Goal: Information Seeking & Learning: Learn about a topic

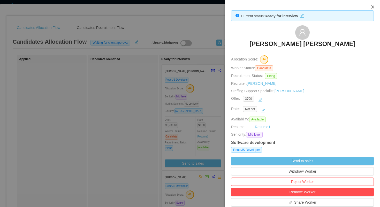
scroll to position [119, 0]
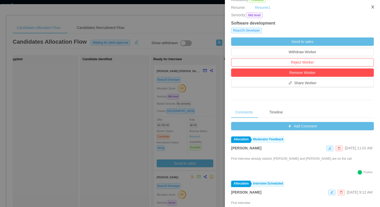
click at [373, 6] on icon "icon: close" at bounding box center [372, 6] width 3 height 3
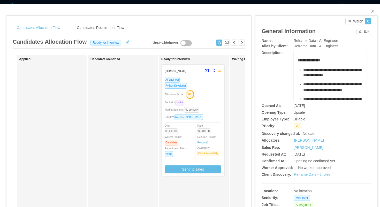
scroll to position [74, 0]
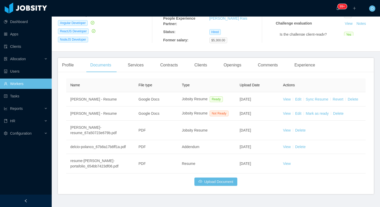
scroll to position [104, 0]
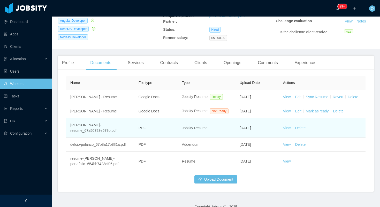
click at [286, 130] on link "View" at bounding box center [287, 128] width 8 height 4
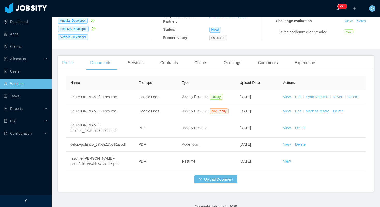
click at [76, 62] on div "Profile" at bounding box center [68, 63] width 20 height 14
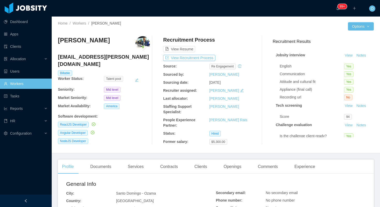
scroll to position [40, 0]
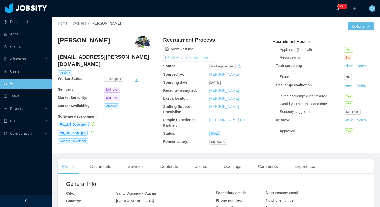
click at [185, 57] on button "View Recruitment Process" at bounding box center [189, 58] width 52 height 6
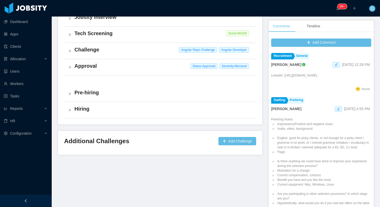
scroll to position [141, 0]
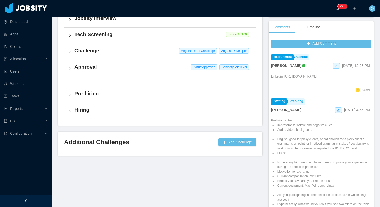
click at [125, 53] on h4 "Challenge" at bounding box center [163, 50] width 178 height 7
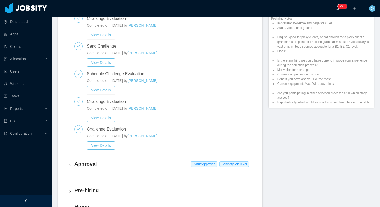
scroll to position [243, 0]
click at [109, 145] on button "View Details" at bounding box center [101, 145] width 28 height 8
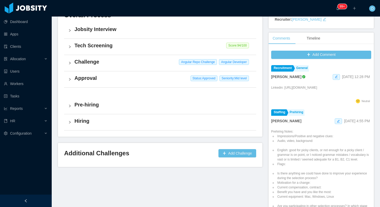
scroll to position [168, 0]
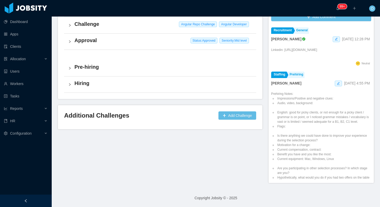
click at [132, 29] on div "Challenge Angular Repo Challenge Angular Developer" at bounding box center [160, 25] width 192 height 16
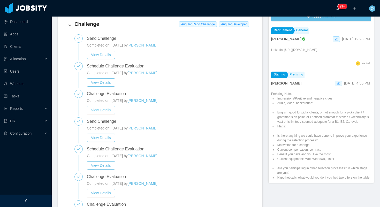
click at [104, 110] on button "View Details" at bounding box center [101, 110] width 28 height 8
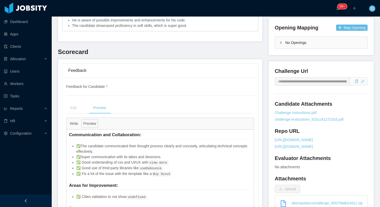
scroll to position [157, 0]
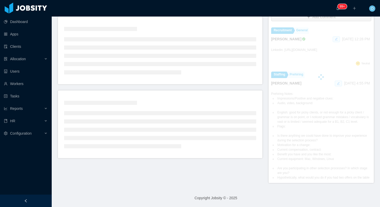
scroll to position [130, 0]
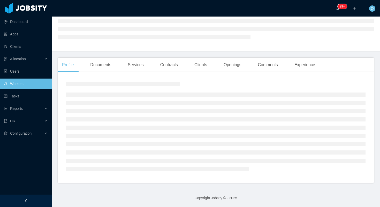
scroll to position [55, 0]
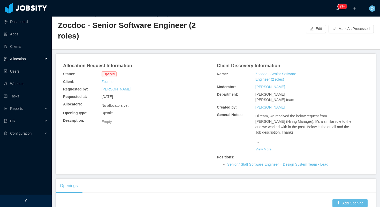
scroll to position [3, 0]
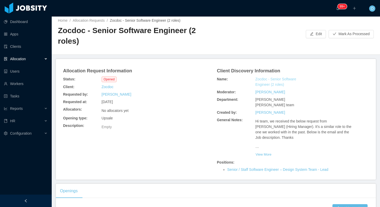
click at [272, 76] on link "Zocdoc - Senior Software Engineer (2 roles)" at bounding box center [279, 81] width 49 height 11
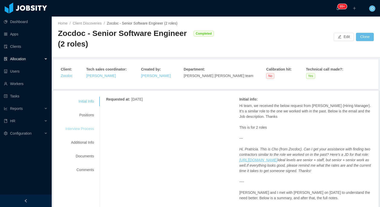
click at [77, 129] on div "Interview Process" at bounding box center [79, 129] width 41 height 10
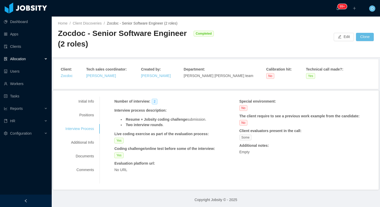
scroll to position [2, 0]
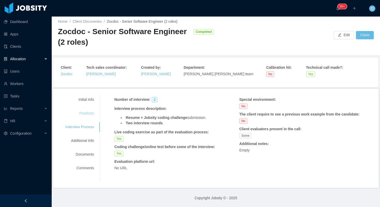
click at [82, 114] on div "Positions" at bounding box center [79, 114] width 41 height 10
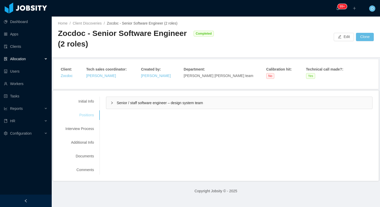
scroll to position [0, 0]
click at [111, 102] on icon "icon: right" at bounding box center [111, 102] width 3 height 3
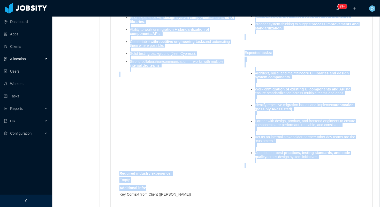
scroll to position [461, 0]
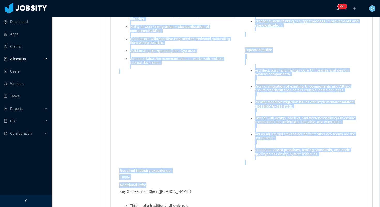
drag, startPoint x: 121, startPoint y: 42, endPoint x: 324, endPoint y: 170, distance: 239.6
click at [324, 170] on div "Skills : Skill Years Notes Deal Breaker Mandatory React.js 8 No Yes Typescript …" at bounding box center [239, 65] width 250 height 430
copy div "Mandatory skills : Focus: UI component development plus migration and standardi…"
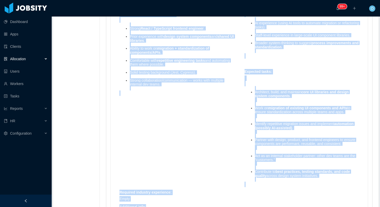
click at [229, 141] on div "Skills : Skill Years Notes Deal Breaker Mandatory React.js 8 No Yes Typescript …" at bounding box center [239, 87] width 250 height 430
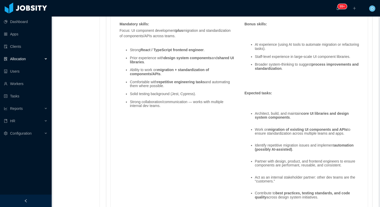
scroll to position [418, 0]
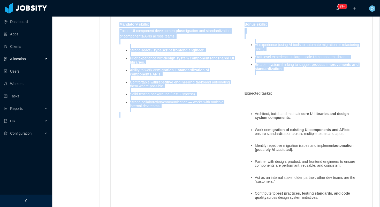
drag, startPoint x: 121, startPoint y: 41, endPoint x: 300, endPoint y: 91, distance: 185.4
click at [300, 91] on div "Skills : Skill Years Notes Deal Breaker Mandatory React.js 8 No Yes Typescript …" at bounding box center [239, 108] width 250 height 430
copy div "Mandatory skills : Focus: UI component development plus migration and standardi…"
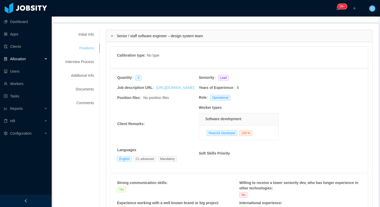
scroll to position [0, 0]
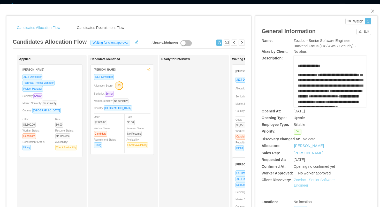
click at [305, 181] on link "Zocdoc - Senior Software Engineer" at bounding box center [314, 183] width 41 height 10
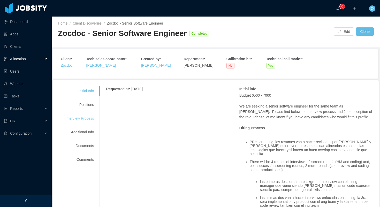
click at [81, 118] on div "Interview Process" at bounding box center [79, 119] width 41 height 10
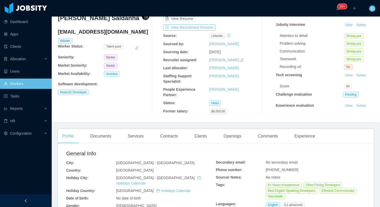
scroll to position [32, 0]
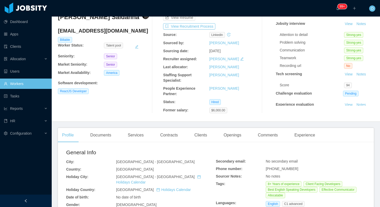
click at [235, 138] on div "Openings" at bounding box center [232, 135] width 26 height 14
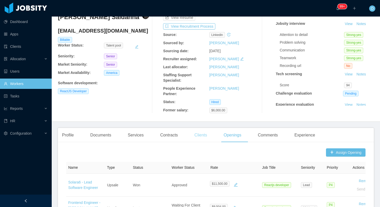
click at [209, 138] on div "Clients" at bounding box center [200, 135] width 21 height 14
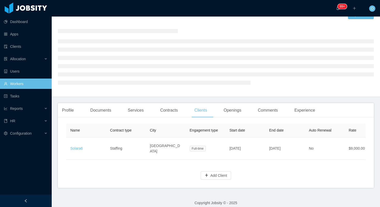
scroll to position [16, 0]
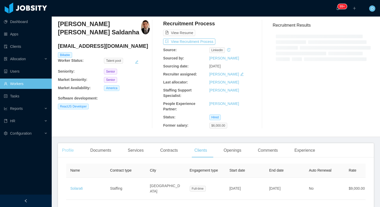
click at [66, 154] on div "Profile" at bounding box center [68, 150] width 20 height 14
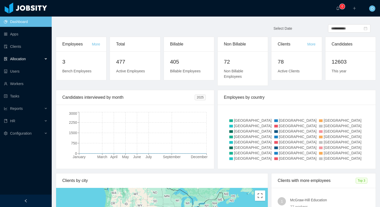
click at [20, 60] on span "Allocation" at bounding box center [18, 59] width 16 height 4
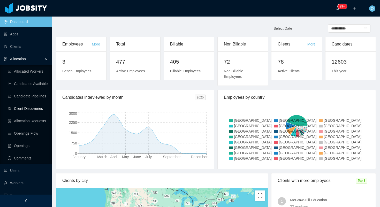
click at [34, 108] on link "Client Discoveries" at bounding box center [28, 108] width 40 height 10
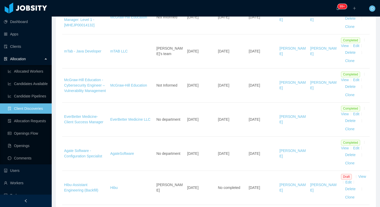
scroll to position [420, 0]
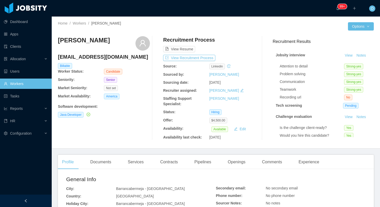
click at [104, 58] on h4 "andres96666@gmail.com" at bounding box center [104, 56] width 92 height 7
copy h4 "andres96666@gmail.com"
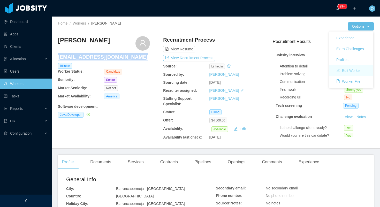
click at [347, 71] on button "Edit Worker" at bounding box center [348, 70] width 33 height 8
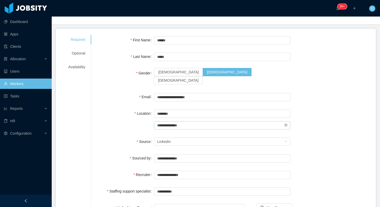
scroll to position [26, 0]
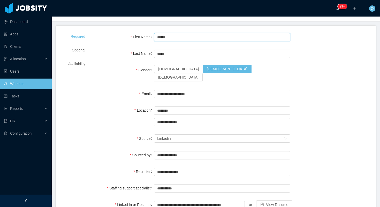
click at [176, 35] on input "******" at bounding box center [222, 37] width 136 height 8
type input "**********"
click at [129, 94] on div "**********" at bounding box center [233, 210] width 272 height 356
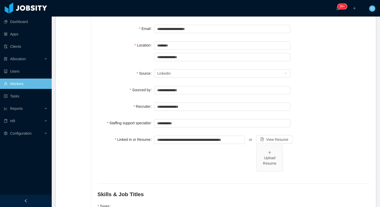
scroll to position [97, 0]
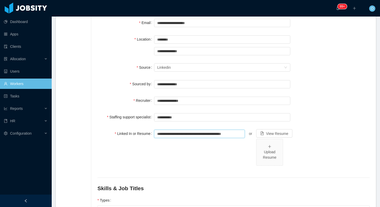
click at [173, 130] on input "**********" at bounding box center [199, 134] width 91 height 8
click at [184, 141] on div "**********" at bounding box center [222, 149] width 136 height 43
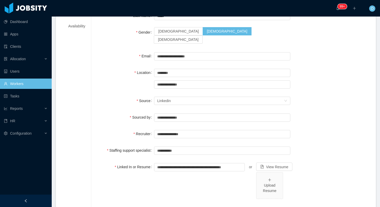
scroll to position [20, 0]
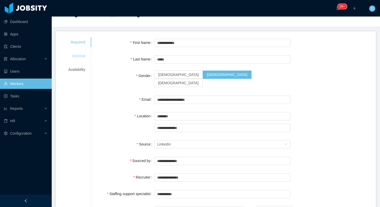
click at [80, 59] on div "Optional" at bounding box center [76, 56] width 29 height 10
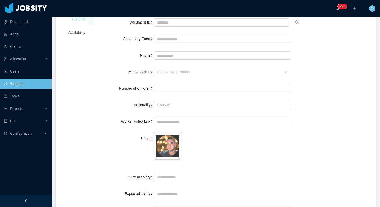
scroll to position [0, 0]
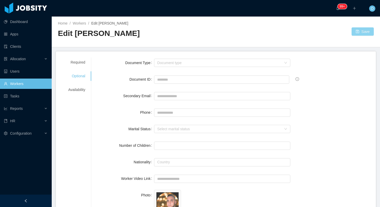
click at [361, 35] on button "Save" at bounding box center [362, 31] width 22 height 8
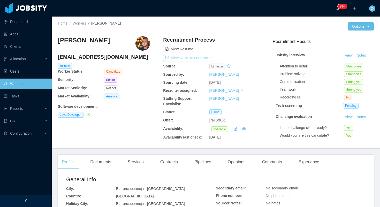
click at [198, 59] on button "View Recruitment Process" at bounding box center [189, 58] width 52 height 6
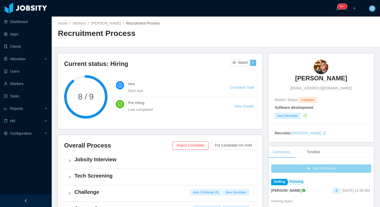
click at [276, 168] on button "Add Comment" at bounding box center [321, 168] width 100 height 8
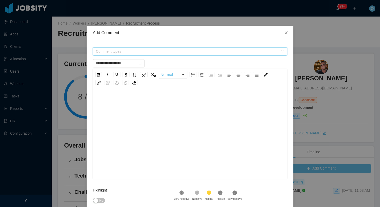
click at [186, 50] on span "Comment types" at bounding box center [187, 51] width 182 height 5
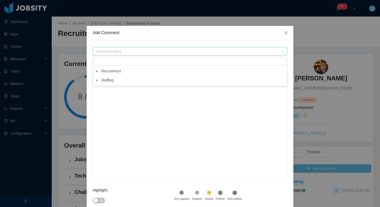
click at [97, 72] on icon "icon: caret-down" at bounding box center [96, 71] width 1 height 2
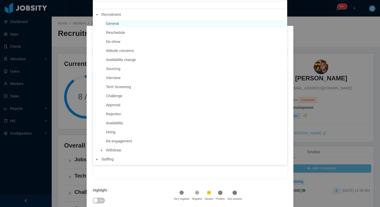
click at [129, 25] on span "General" at bounding box center [195, 23] width 181 height 7
type input "**********"
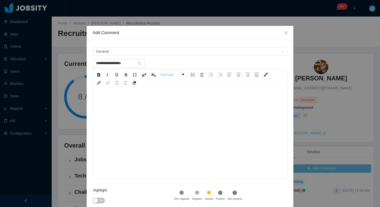
click at [115, 115] on div "rdw-editor" at bounding box center [190, 141] width 186 height 90
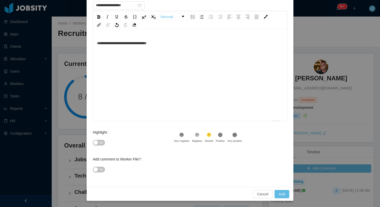
click at [99, 141] on span "No" at bounding box center [101, 142] width 4 height 5
click at [100, 172] on button "No" at bounding box center [99, 170] width 12 height 6
click at [281, 196] on button "Add" at bounding box center [281, 194] width 15 height 8
type input "**********"
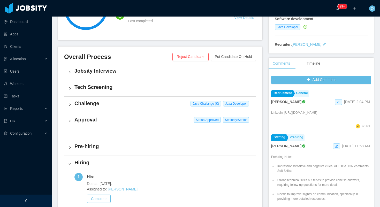
scroll to position [0, 0]
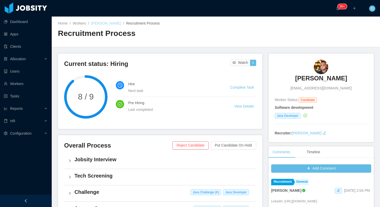
click at [114, 25] on link "Andres Felipe Perez" at bounding box center [106, 23] width 30 height 4
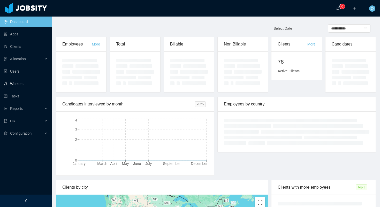
click at [23, 80] on link "Workers" at bounding box center [26, 84] width 44 height 10
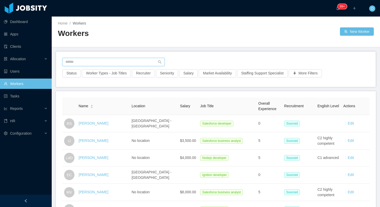
click at [76, 64] on input "text" at bounding box center [113, 62] width 102 height 8
click at [75, 73] on button "Status" at bounding box center [71, 73] width 19 height 8
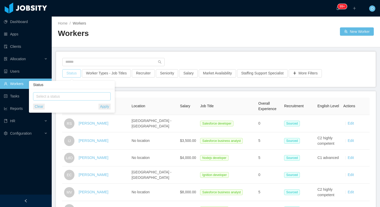
click at [77, 94] on div "Select a status" at bounding box center [70, 96] width 69 height 5
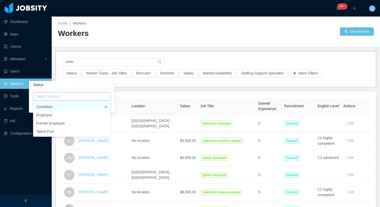
click at [70, 107] on li "Candidate" at bounding box center [72, 107] width 78 height 8
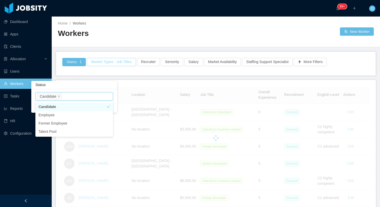
click at [104, 76] on main "Home / Workers / Workers New Worker Status · 1 Worker Types - Job Titles Recrui…" at bounding box center [216, 112] width 328 height 190
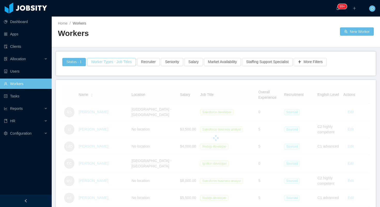
click at [108, 64] on button "Worker Types - Job Titles" at bounding box center [111, 62] width 49 height 8
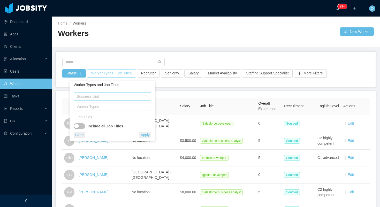
click at [109, 95] on div "Business Unit" at bounding box center [110, 96] width 66 height 5
click at [98, 107] on li "IT" at bounding box center [113, 107] width 78 height 8
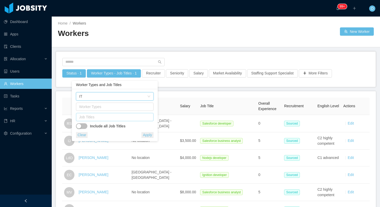
click at [99, 116] on div "Job Titles" at bounding box center [113, 116] width 69 height 5
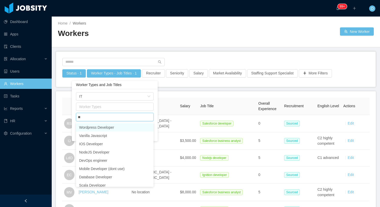
type input "***"
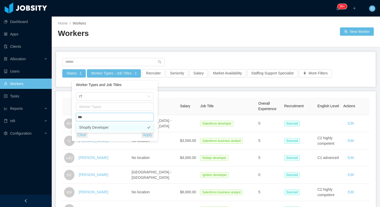
click at [83, 128] on li "Shopify Developer" at bounding box center [115, 127] width 78 height 8
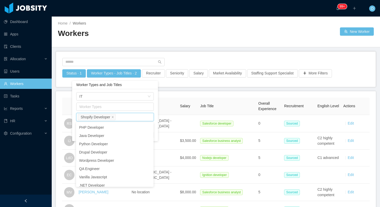
click at [155, 122] on div "Business Unit IT Worker Types Job Titles Shopify Developer Include all Job Titl…" at bounding box center [115, 115] width 86 height 52
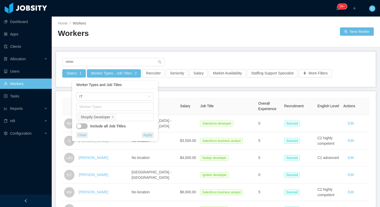
click at [150, 134] on button "Apply" at bounding box center [148, 135] width 12 height 6
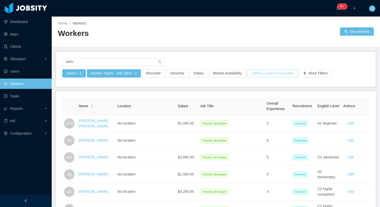
click at [258, 72] on button "Staffing Support Specialist" at bounding box center [272, 73] width 51 height 8
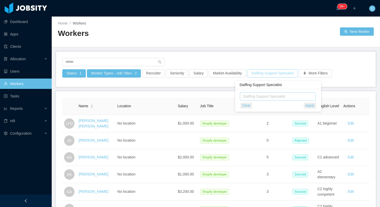
click at [262, 98] on div "Staffing Support Specialist" at bounding box center [276, 96] width 67 height 5
type input "****"
click at [261, 106] on li "[PERSON_NAME]" at bounding box center [278, 107] width 76 height 8
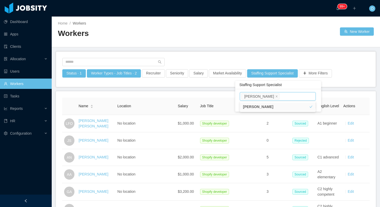
click at [267, 49] on main "Home / Workers / Workers New Worker Status · 1 Worker Types - Job Titles · 2 Re…" at bounding box center [216, 112] width 328 height 190
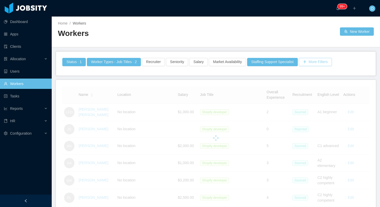
click at [317, 63] on button "More Filters" at bounding box center [315, 62] width 33 height 8
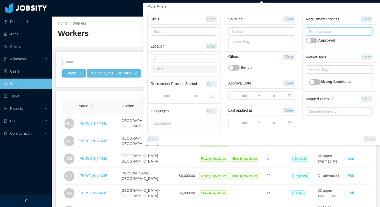
click at [325, 34] on div "Process state" at bounding box center [338, 32] width 62 height 8
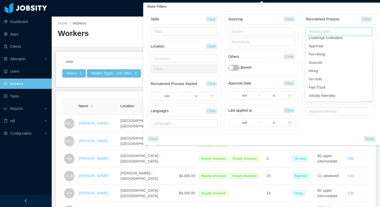
scroll to position [64, 0]
click at [324, 54] on li "Pre-Hiring" at bounding box center [338, 52] width 67 height 8
click at [324, 67] on li "Hiring" at bounding box center [338, 69] width 67 height 8
click at [366, 137] on button "Apply" at bounding box center [370, 139] width 12 height 6
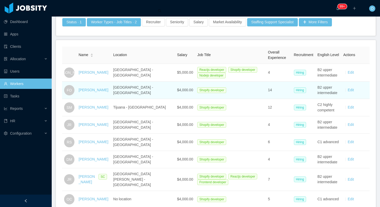
scroll to position [47, 0]
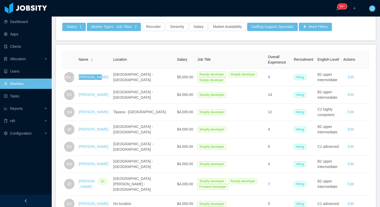
drag, startPoint x: 94, startPoint y: 76, endPoint x: 297, endPoint y: 0, distance: 216.8
click at [0, 0] on section "Dashboard Apps Clients Allocation Users Workers Tasks Reports HR Configuration …" at bounding box center [190, 103] width 380 height 207
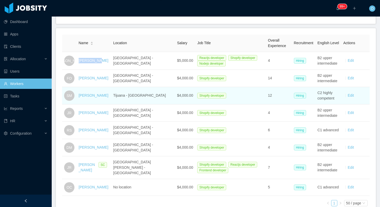
scroll to position [64, 0]
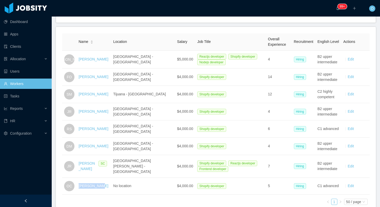
drag, startPoint x: 92, startPoint y: 182, endPoint x: 238, endPoint y: 0, distance: 232.6
click at [0, 0] on section "Dashboard Apps Clients Allocation Users Workers Tasks Reports HR Configuration …" at bounding box center [190, 103] width 380 height 207
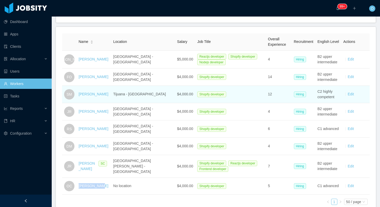
drag, startPoint x: 97, startPoint y: 96, endPoint x: 78, endPoint y: 91, distance: 19.9
click at [78, 91] on td "Stephanie Morineau" at bounding box center [93, 94] width 35 height 17
copy link "Stephanie Morineau"
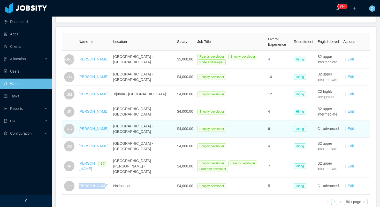
drag, startPoint x: 108, startPoint y: 129, endPoint x: 79, endPoint y: 131, distance: 29.0
click at [79, 131] on td "Ricardo Silvestre" at bounding box center [93, 128] width 35 height 17
copy link "Ricardo Silvestre"
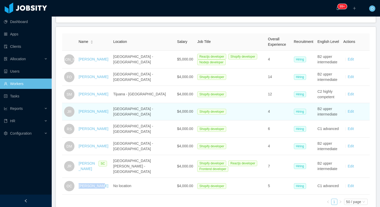
drag, startPoint x: 107, startPoint y: 112, endPoint x: 78, endPoint y: 112, distance: 28.9
click at [78, 112] on td "Jonathan Rincon" at bounding box center [93, 111] width 35 height 17
copy link "Jonathan Rincon"
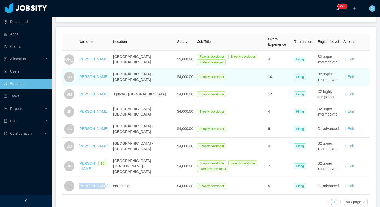
drag, startPoint x: 96, startPoint y: 79, endPoint x: 78, endPoint y: 74, distance: 19.1
click at [78, 74] on td "Federico Ordóñez" at bounding box center [93, 76] width 35 height 17
copy link "Federico Ordóñez"
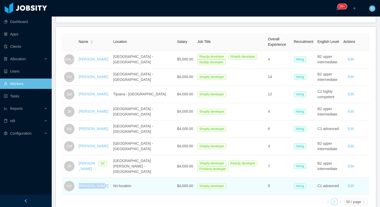
drag, startPoint x: 103, startPoint y: 181, endPoint x: 80, endPoint y: 183, distance: 23.6
click at [80, 183] on div "Obed Campos" at bounding box center [94, 185] width 30 height 5
copy link "Obed Campos"
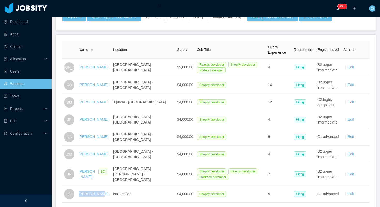
scroll to position [66, 0]
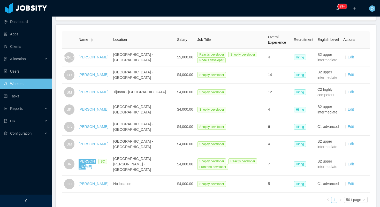
drag, startPoint x: 82, startPoint y: 159, endPoint x: 271, endPoint y: 3, distance: 245.2
click at [0, 0] on section "Dashboard Apps Clients Allocation Users Workers Tasks Reports HR Configuration …" at bounding box center [190, 103] width 380 height 207
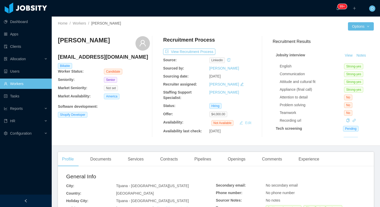
click at [245, 122] on button "Edit" at bounding box center [245, 123] width 16 height 6
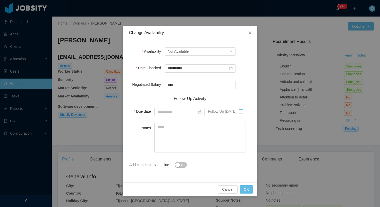
type input "**********"
click at [244, 190] on button "OK" at bounding box center [246, 189] width 13 height 8
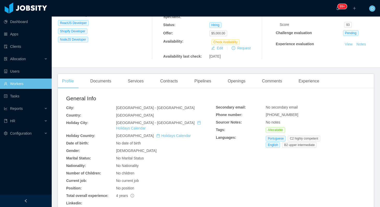
scroll to position [106, 0]
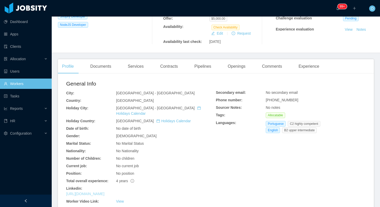
click at [104, 192] on link "[URL][DOMAIN_NAME]" at bounding box center [85, 194] width 38 height 4
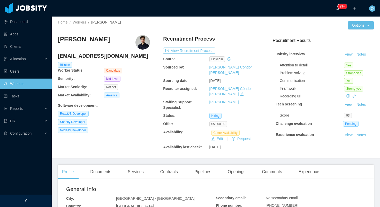
scroll to position [0, 0]
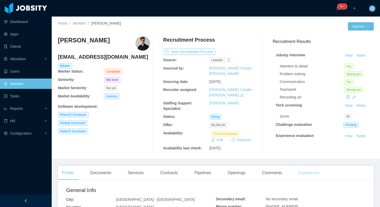
click at [307, 166] on div "Experience" at bounding box center [308, 173] width 29 height 14
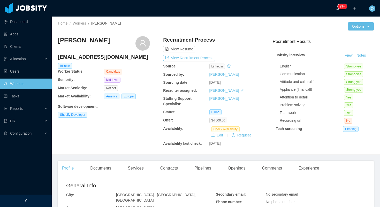
scroll to position [147, 0]
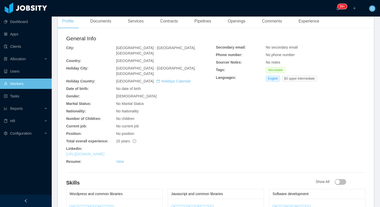
click at [104, 152] on link "[URL][DOMAIN_NAME]" at bounding box center [85, 154] width 38 height 4
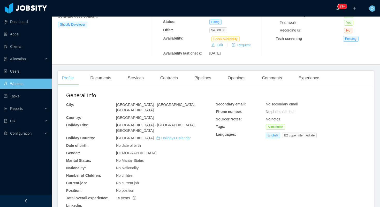
scroll to position [85, 0]
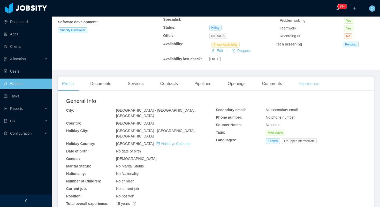
click at [301, 85] on div "Experience" at bounding box center [308, 83] width 29 height 14
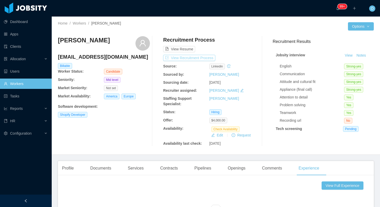
click at [193, 58] on button "View Recruitment Process" at bounding box center [189, 58] width 52 height 6
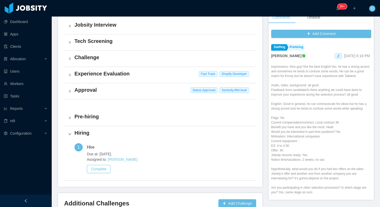
scroll to position [135, 0]
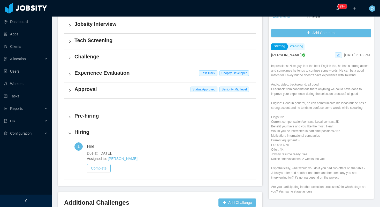
click at [335, 57] on span at bounding box center [338, 55] width 7 height 6
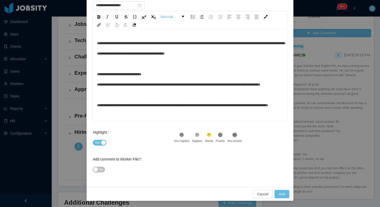
scroll to position [0, 0]
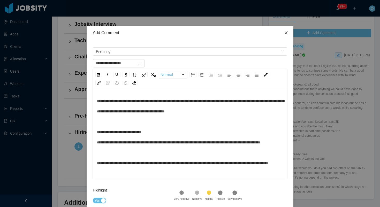
click at [288, 35] on icon "icon: close" at bounding box center [286, 33] width 4 height 4
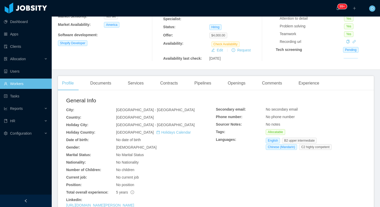
scroll to position [95, 0]
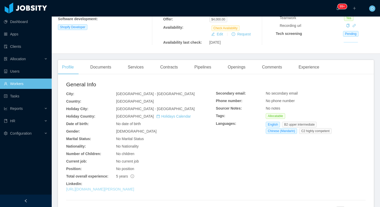
click at [134, 188] on link "https://www.linkedin.com/in/jonathan-rincon-370757295" at bounding box center [100, 189] width 68 height 4
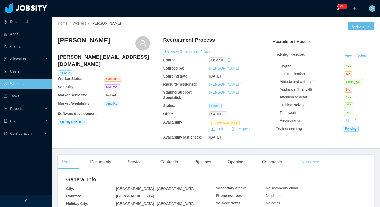
click at [306, 155] on div "Experience" at bounding box center [308, 162] width 29 height 14
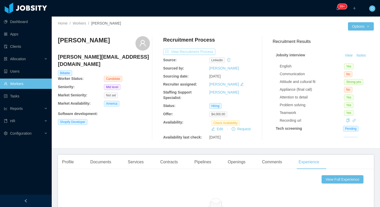
click at [200, 49] on button "View Recruitment Process" at bounding box center [189, 52] width 52 height 6
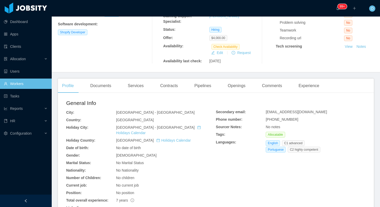
scroll to position [116, 0]
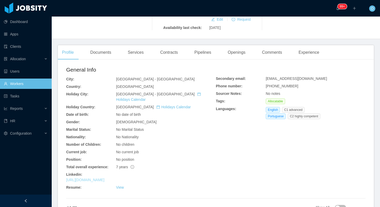
click at [104, 178] on link "https://www.linkedin.com/in/ricardomsilvestre" at bounding box center [85, 180] width 38 height 4
click at [311, 51] on div "Experience" at bounding box center [308, 52] width 29 height 14
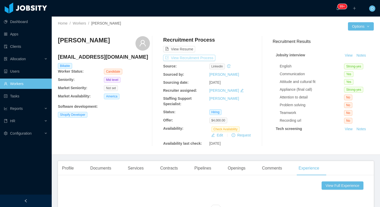
click at [206, 57] on button "View Recruitment Process" at bounding box center [189, 58] width 52 height 6
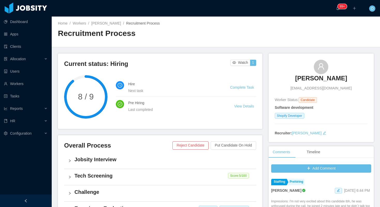
scroll to position [139, 0]
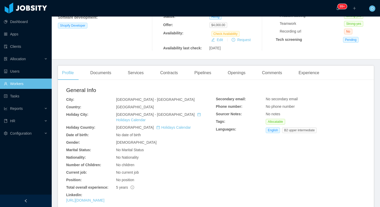
scroll to position [139, 0]
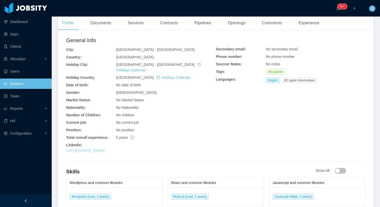
click at [104, 148] on link "[URL][DOMAIN_NAME]" at bounding box center [85, 150] width 38 height 4
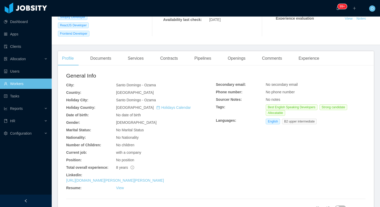
scroll to position [126, 0]
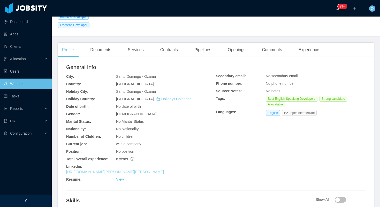
click at [147, 170] on link "[URL][DOMAIN_NAME][PERSON_NAME][PERSON_NAME]" at bounding box center [115, 172] width 98 height 4
click at [320, 43] on div "Experience" at bounding box center [308, 50] width 29 height 14
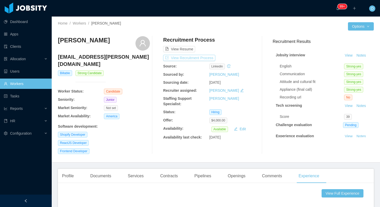
click at [211, 59] on button "View Recruitment Process" at bounding box center [189, 58] width 52 height 6
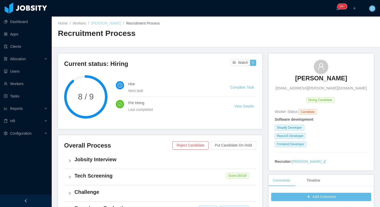
click at [106, 22] on link "Juan Rojas" at bounding box center [106, 23] width 30 height 4
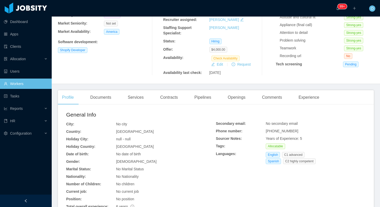
scroll to position [127, 0]
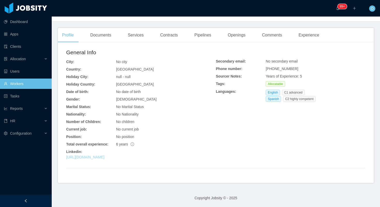
click at [104, 157] on link "[URL][DOMAIN_NAME]" at bounding box center [85, 157] width 38 height 4
click at [311, 36] on div "Experience" at bounding box center [308, 35] width 29 height 14
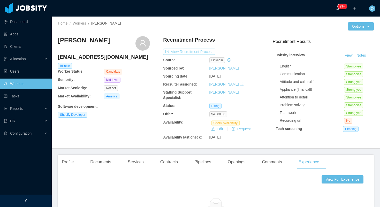
click at [206, 54] on button "View Recruitment Process" at bounding box center [189, 52] width 52 height 6
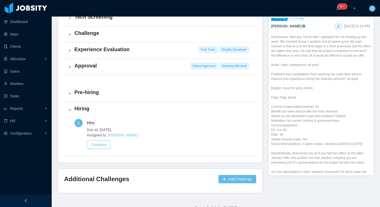
scroll to position [5, 0]
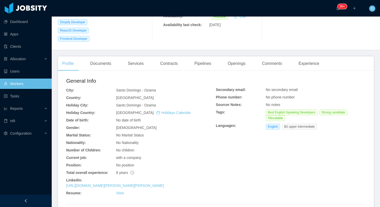
scroll to position [127, 0]
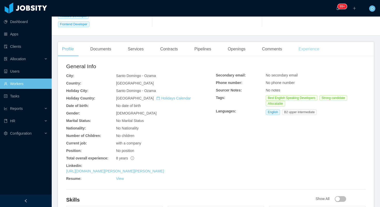
click at [304, 46] on div "Experience" at bounding box center [308, 49] width 29 height 14
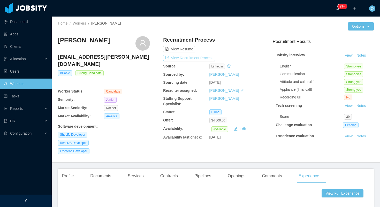
click at [196, 59] on button "View Recruitment Process" at bounding box center [189, 58] width 52 height 6
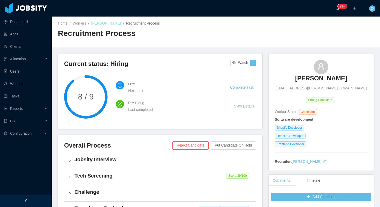
click at [101, 25] on link "[PERSON_NAME]" at bounding box center [106, 23] width 30 height 4
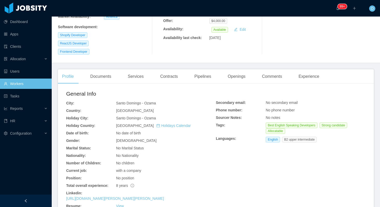
scroll to position [144, 0]
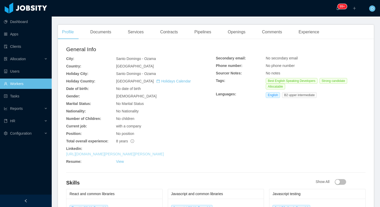
click at [132, 152] on link "[URL][DOMAIN_NAME][PERSON_NAME][PERSON_NAME]" at bounding box center [115, 154] width 98 height 4
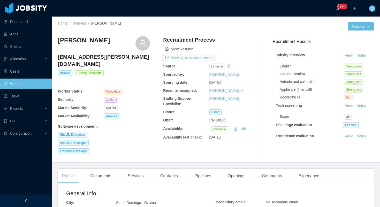
click at [87, 58] on h4 "[EMAIL_ADDRESS][PERSON_NAME][DOMAIN_NAME]" at bounding box center [104, 60] width 92 height 14
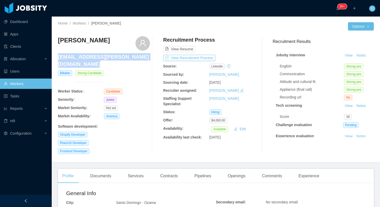
click at [87, 58] on h4 "[EMAIL_ADDRESS][PERSON_NAME][DOMAIN_NAME]" at bounding box center [104, 60] width 92 height 14
copy h4 "[EMAIL_ADDRESS][PERSON_NAME][DOMAIN_NAME]"
